Goal: Transaction & Acquisition: Purchase product/service

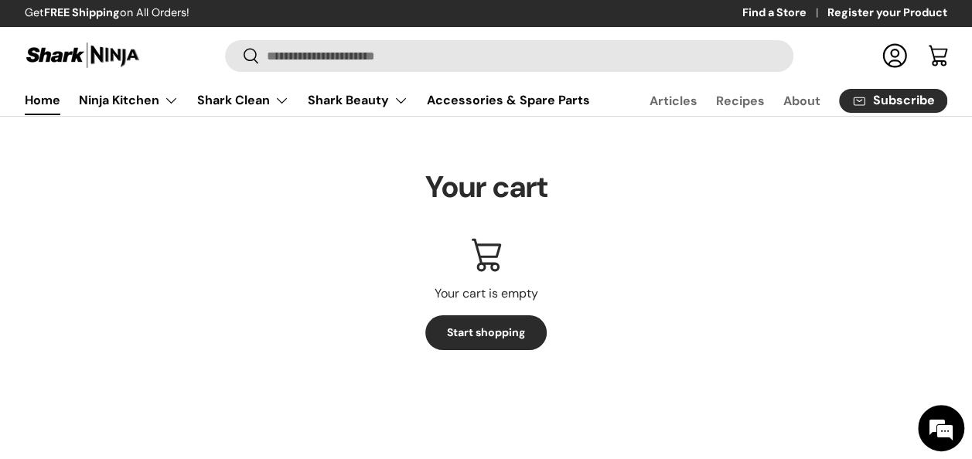
click at [50, 104] on link "Home" at bounding box center [43, 100] width 36 height 30
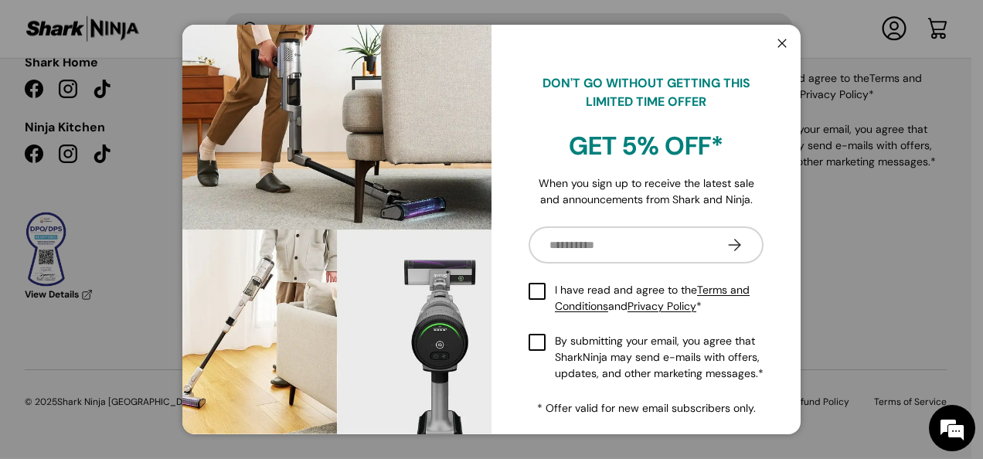
click at [779, 37] on button "Close" at bounding box center [782, 45] width 29 height 32
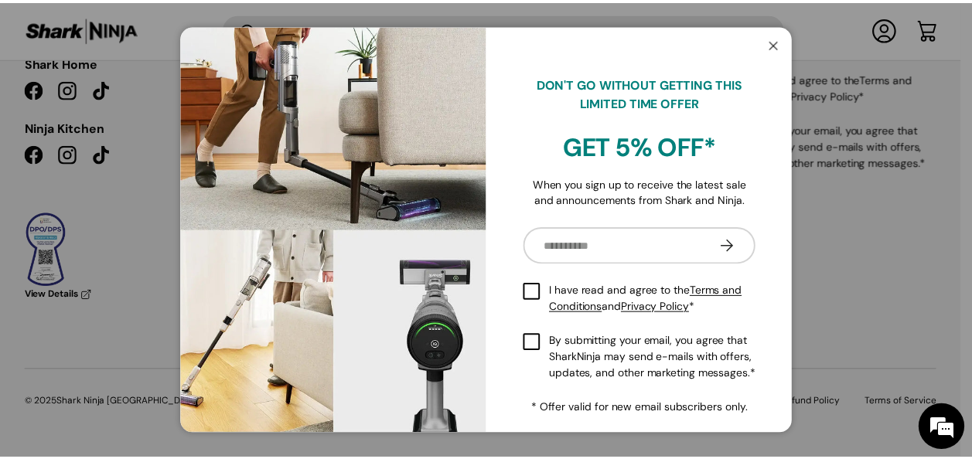
scroll to position [3645, 0]
